Goal: Information Seeking & Learning: Learn about a topic

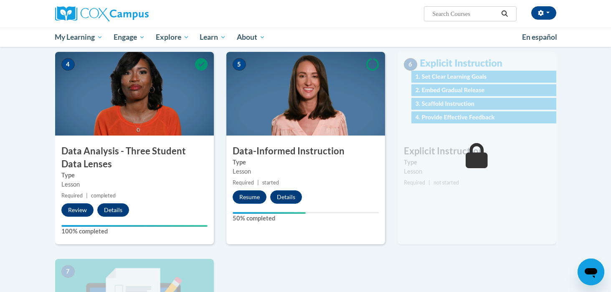
scroll to position [374, 0]
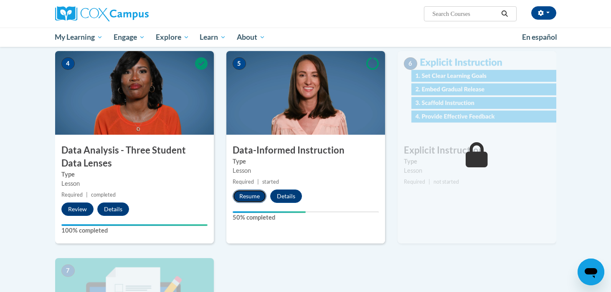
click at [248, 195] on button "Resume" at bounding box center [250, 195] width 34 height 13
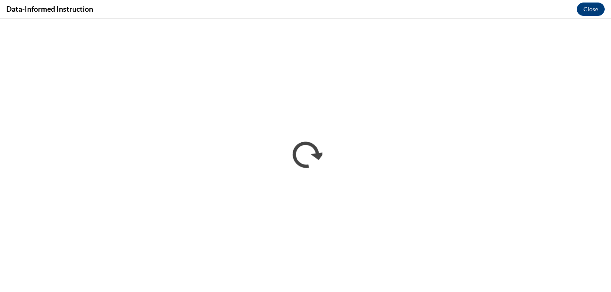
scroll to position [0, 0]
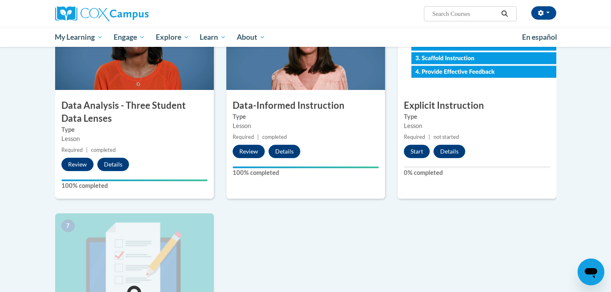
scroll to position [429, 0]
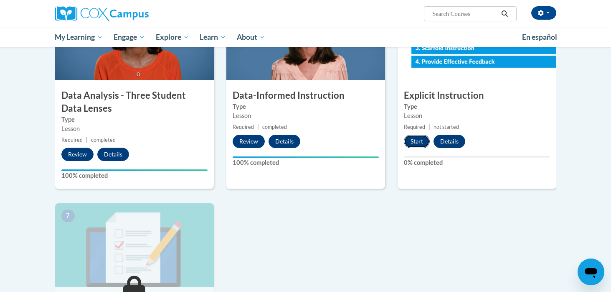
click at [417, 146] on button "Start" at bounding box center [417, 141] width 26 height 13
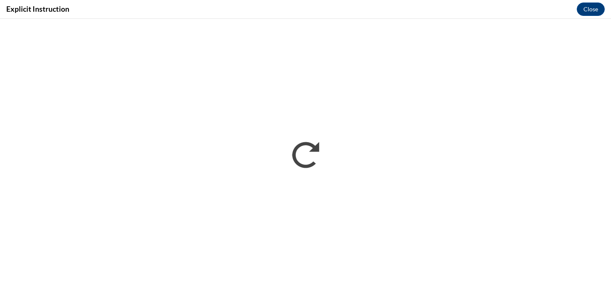
scroll to position [0, 0]
